Goal: Contribute content: Contribute content

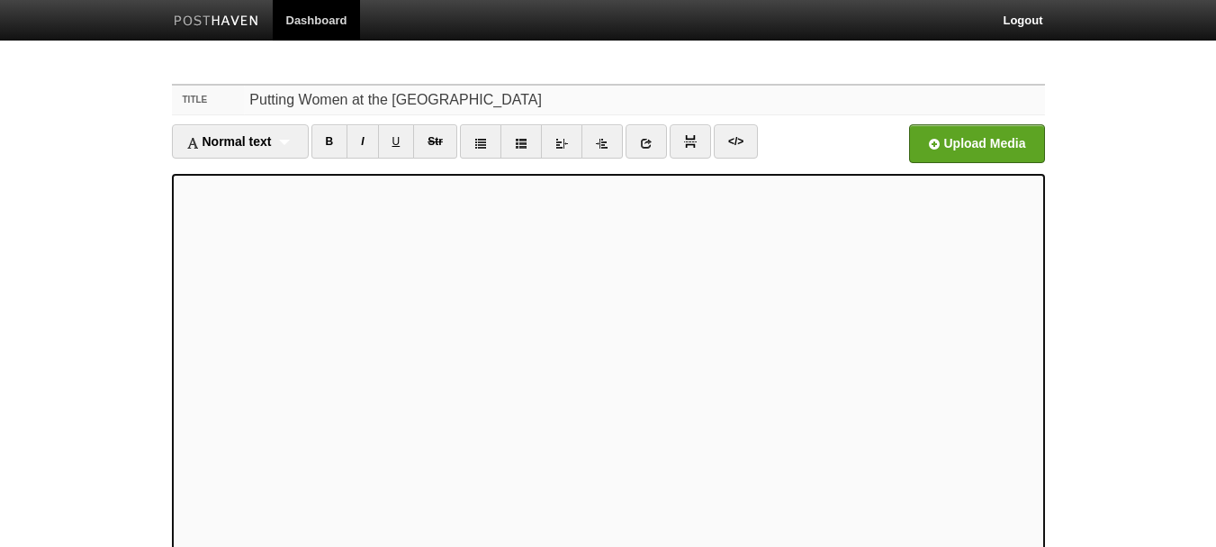
click at [429, 100] on input "Putting Women at the [GEOGRAPHIC_DATA]" at bounding box center [644, 100] width 800 height 29
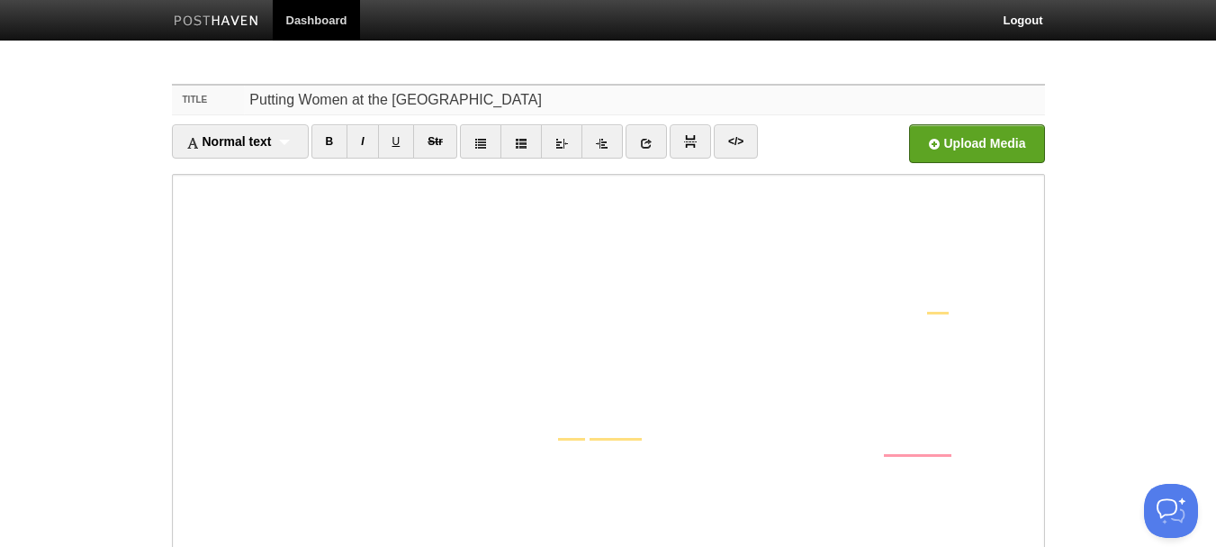
scroll to position [215, 0]
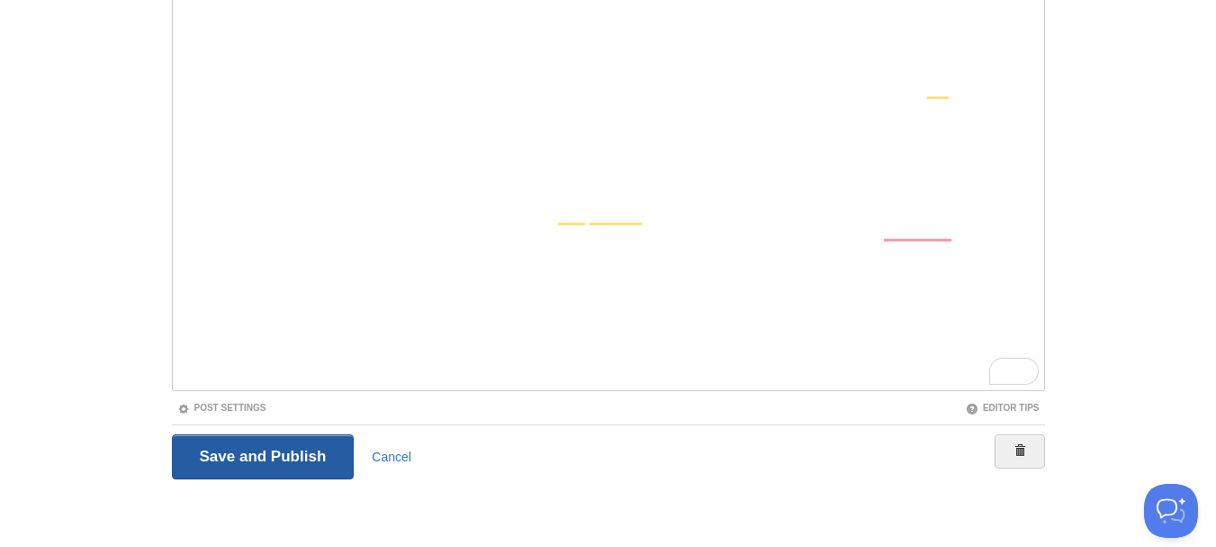
type input "Putting Women at the [GEOGRAPHIC_DATA]"
click at [274, 459] on input "Save and Publish" at bounding box center [263, 456] width 183 height 45
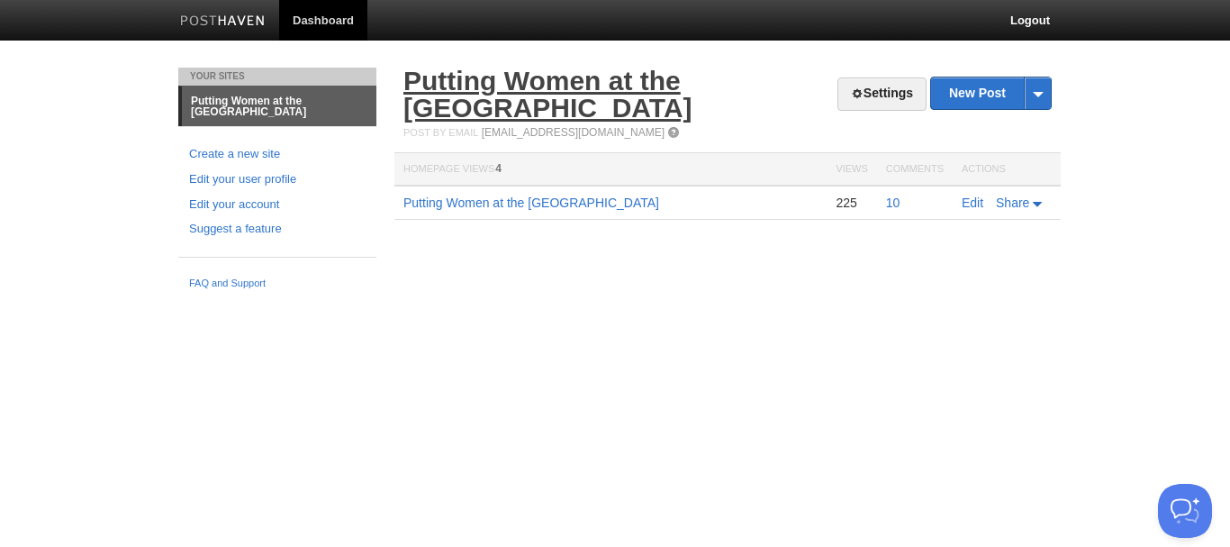
click at [535, 80] on link "Putting Women at the [GEOGRAPHIC_DATA]" at bounding box center [547, 94] width 289 height 57
